Goal: Navigation & Orientation: Find specific page/section

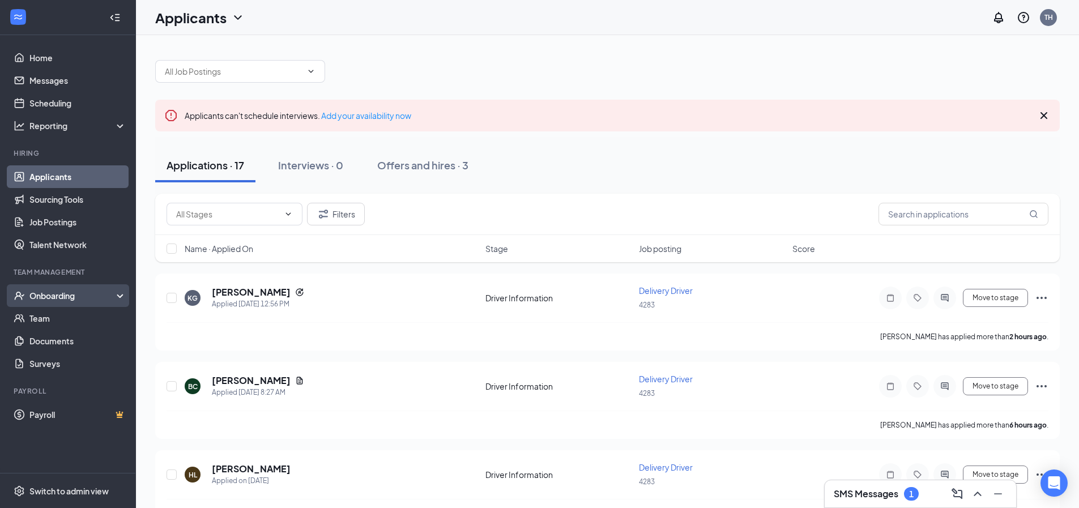
click at [82, 301] on div "Onboarding" at bounding box center [72, 295] width 87 height 11
click at [71, 326] on link "Overview" at bounding box center [77, 318] width 97 height 23
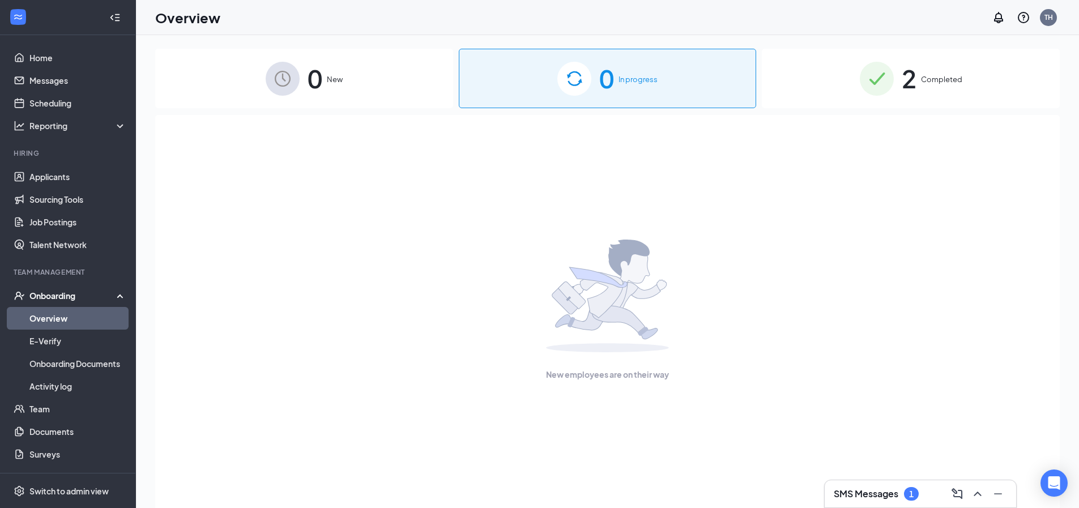
click at [318, 76] on span "0" at bounding box center [315, 78] width 15 height 39
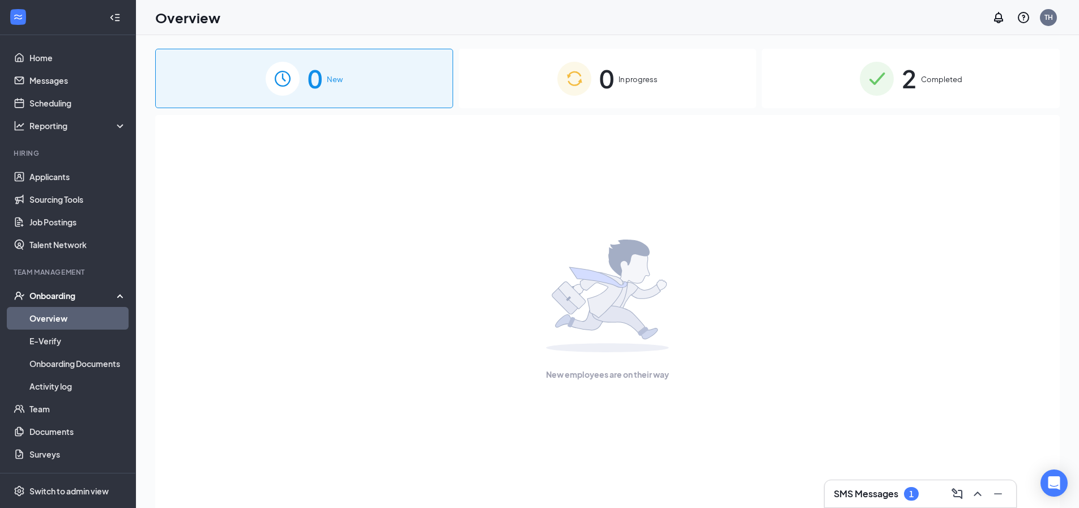
click at [319, 78] on span "0" at bounding box center [315, 78] width 15 height 39
click at [333, 65] on div "0 New" at bounding box center [304, 78] width 298 height 59
drag, startPoint x: 333, startPoint y: 65, endPoint x: 326, endPoint y: 74, distance: 11.3
click at [326, 74] on div "0 New" at bounding box center [304, 78] width 298 height 59
click at [74, 367] on link "Onboarding Documents" at bounding box center [77, 363] width 97 height 23
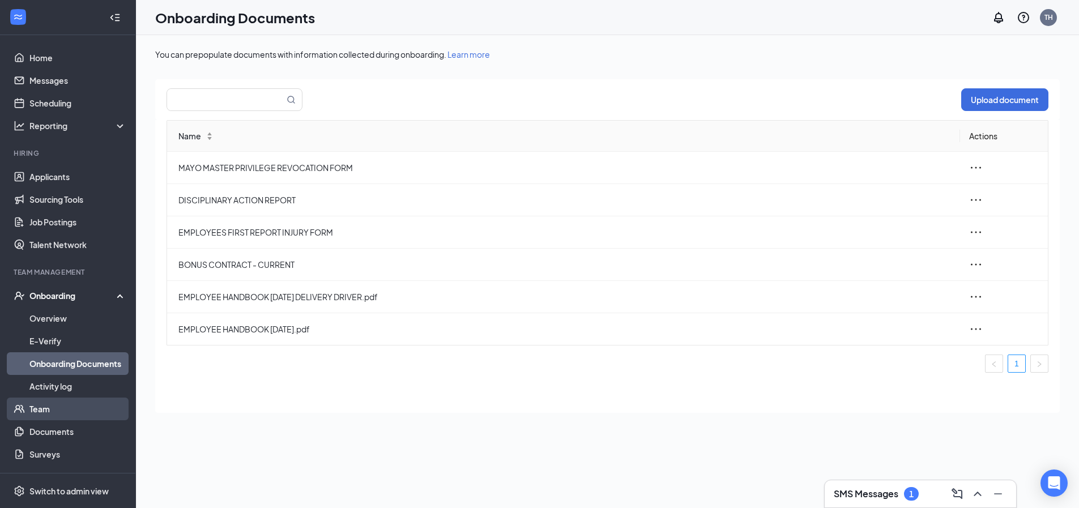
click at [75, 412] on link "Team" at bounding box center [77, 409] width 97 height 23
